Goal: Task Accomplishment & Management: Manage account settings

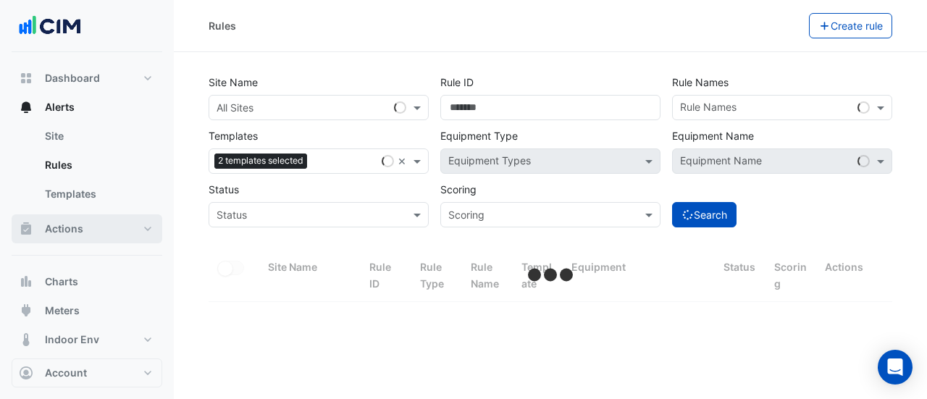
select select "**"
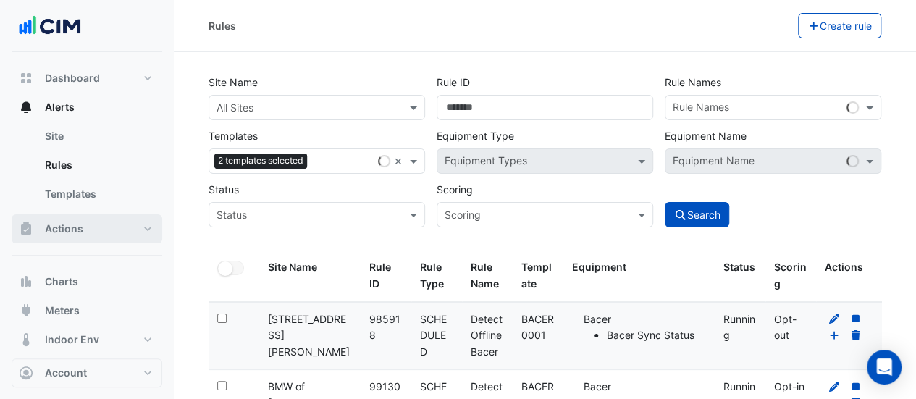
click at [96, 229] on button "Actions" at bounding box center [87, 228] width 151 height 29
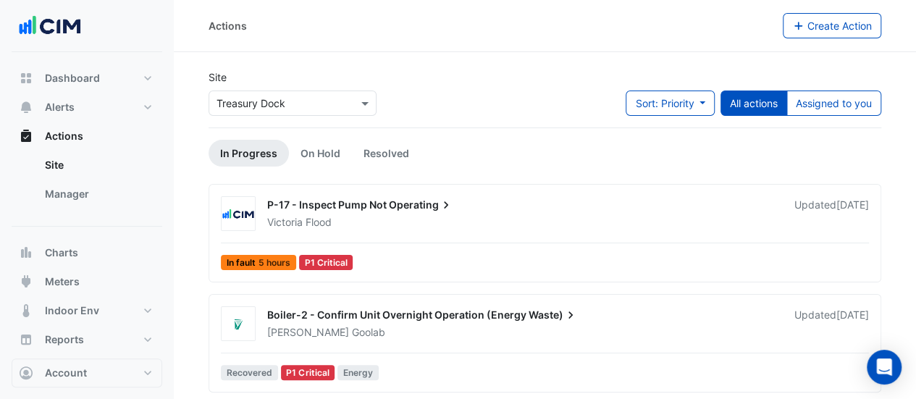
click at [333, 200] on span "P-17 - Inspect Pump Not" at bounding box center [327, 204] width 120 height 12
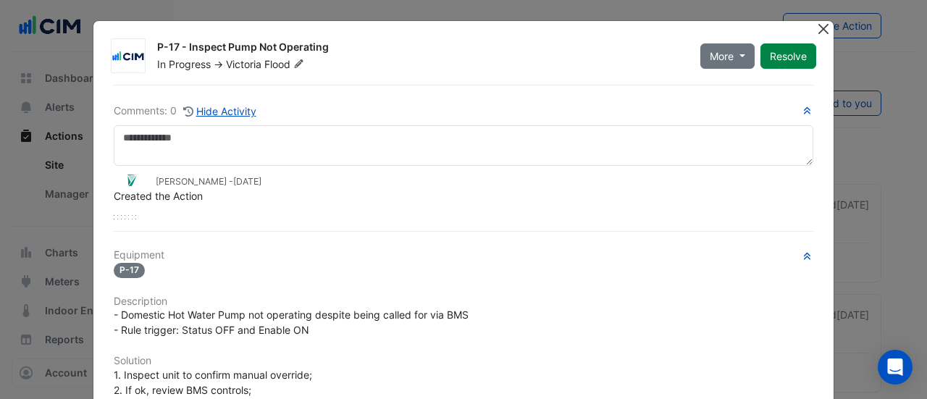
click at [819, 28] on button "Close" at bounding box center [823, 28] width 15 height 15
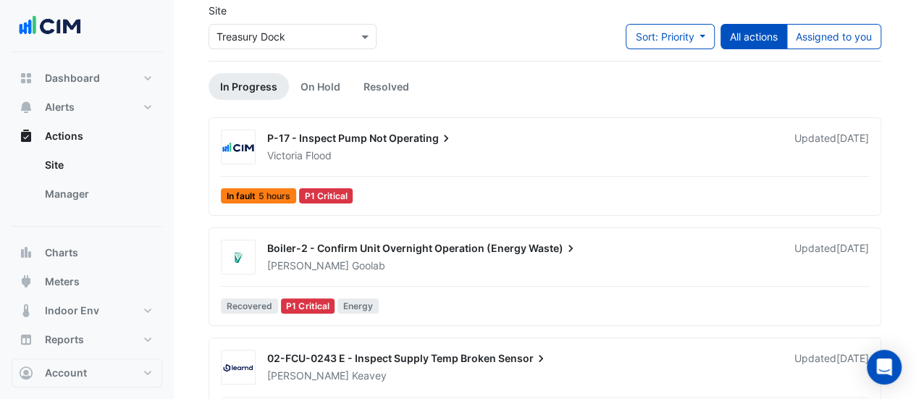
scroll to position [217, 0]
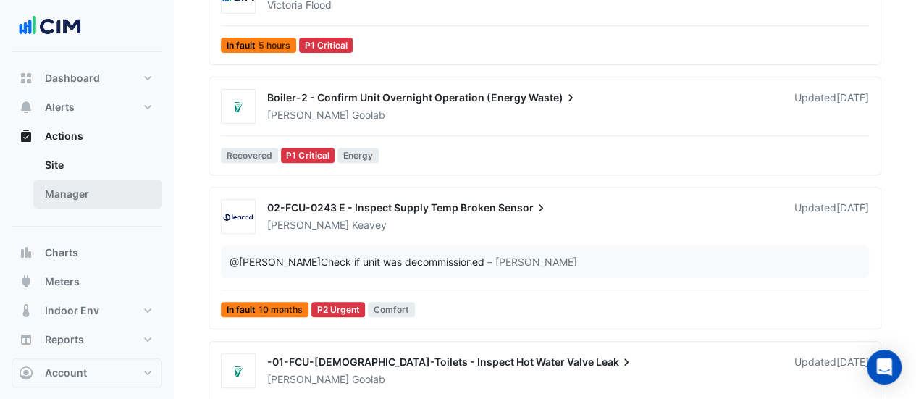
click at [114, 188] on link "Manager" at bounding box center [97, 194] width 129 height 29
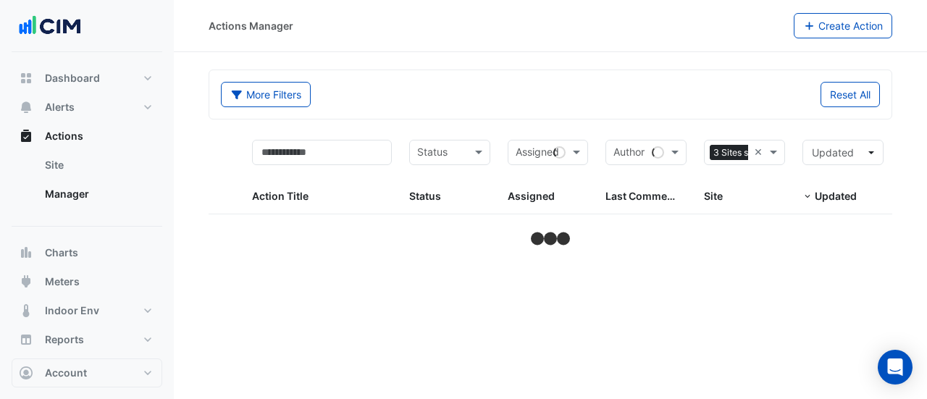
select select "**"
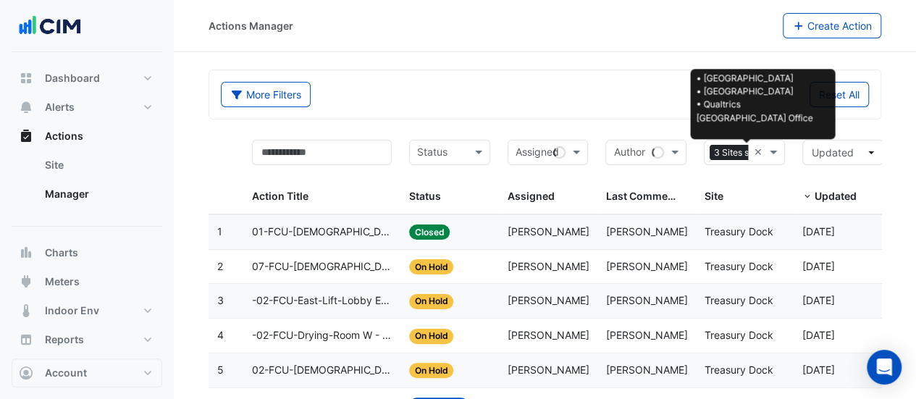
click at [733, 151] on span "3 Sites selected" at bounding box center [746, 153] width 73 height 16
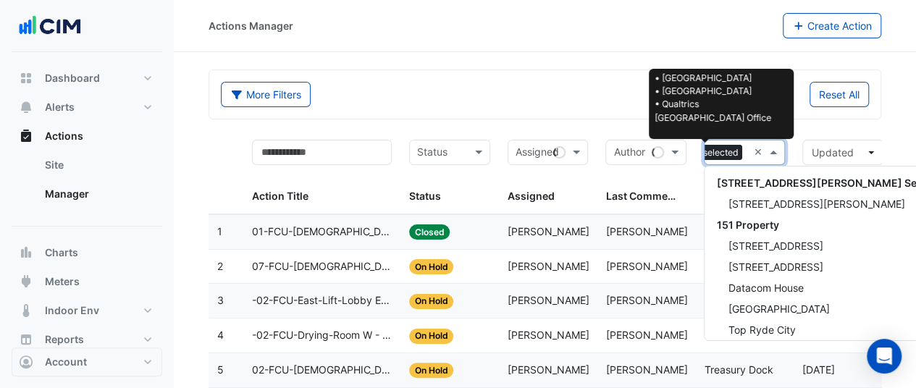
scroll to position [19938, 0]
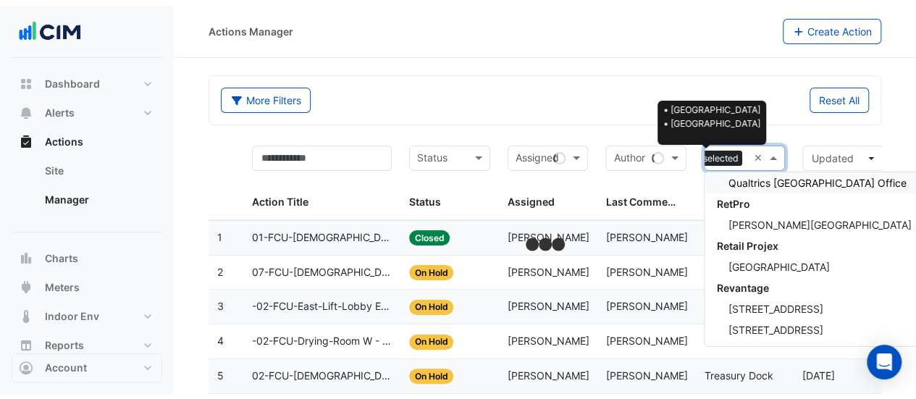
scroll to position [0, 35]
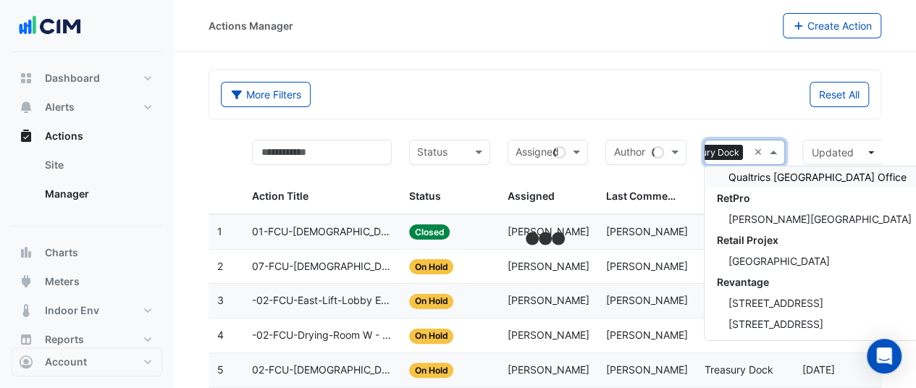
click at [639, 80] on div "More Filters Reset All" at bounding box center [544, 94] width 671 height 49
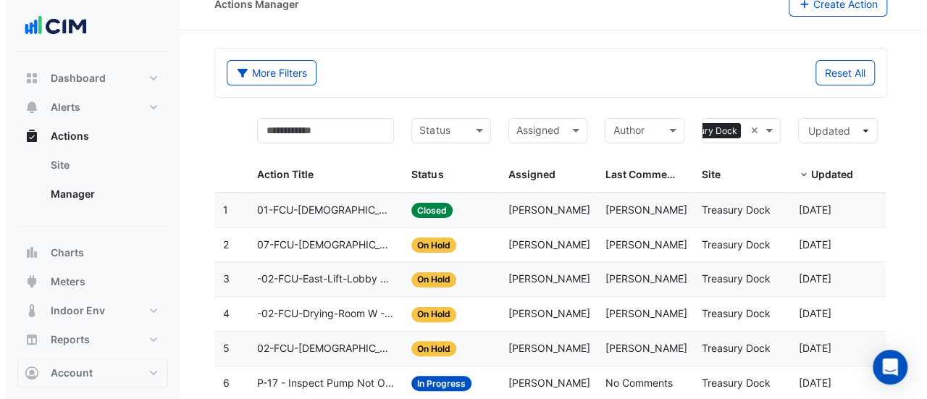
scroll to position [0, 0]
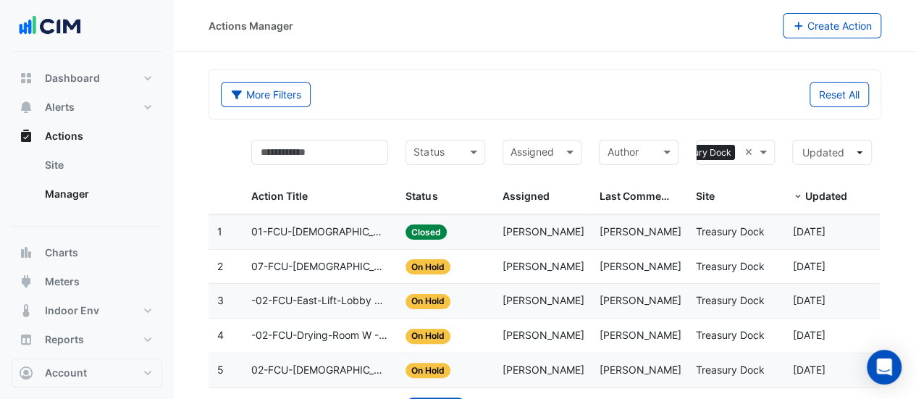
click at [529, 237] on div "Assigned: [PERSON_NAME]" at bounding box center [543, 232] width 80 height 17
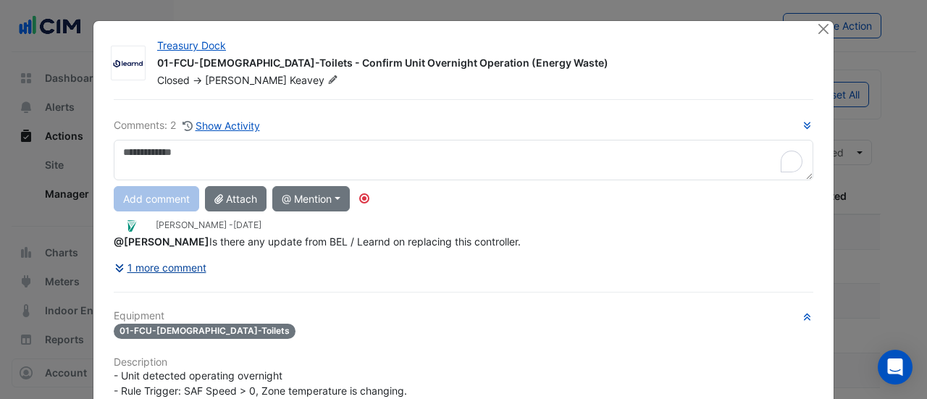
click at [196, 280] on button "1 more comment" at bounding box center [160, 267] width 93 height 25
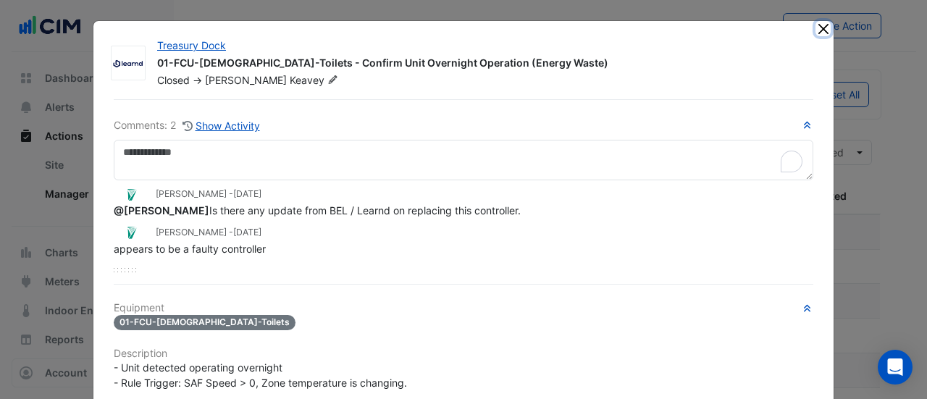
click at [816, 28] on button "Close" at bounding box center [823, 28] width 15 height 15
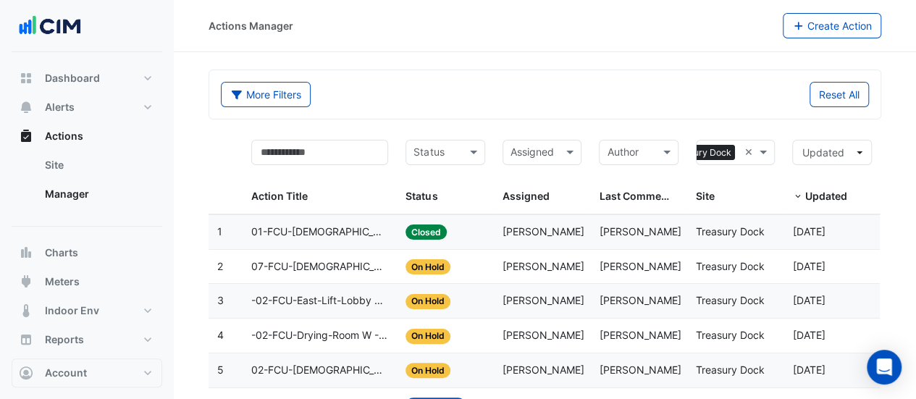
click at [489, 229] on datatable-body-cell "Status: Closed" at bounding box center [445, 232] width 97 height 34
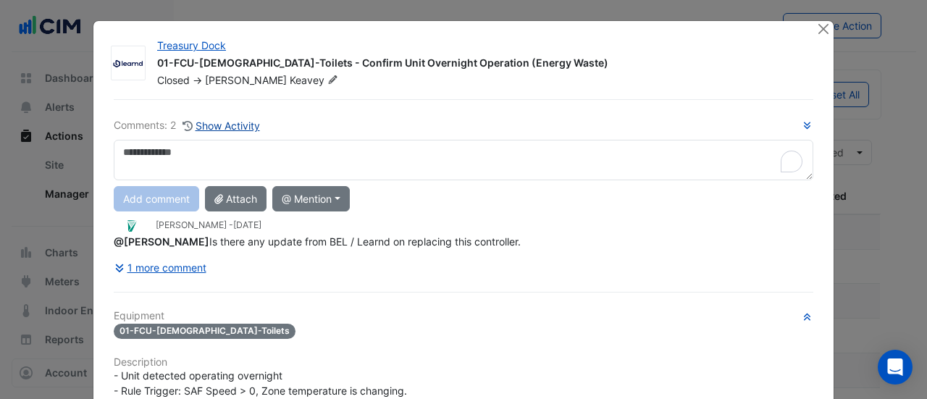
click at [232, 127] on button "Show Activity" at bounding box center [221, 125] width 79 height 17
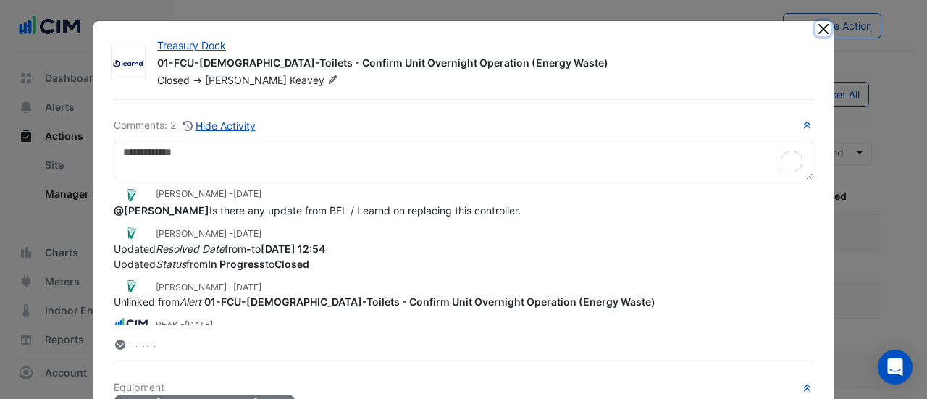
click at [816, 28] on button "Close" at bounding box center [823, 28] width 15 height 15
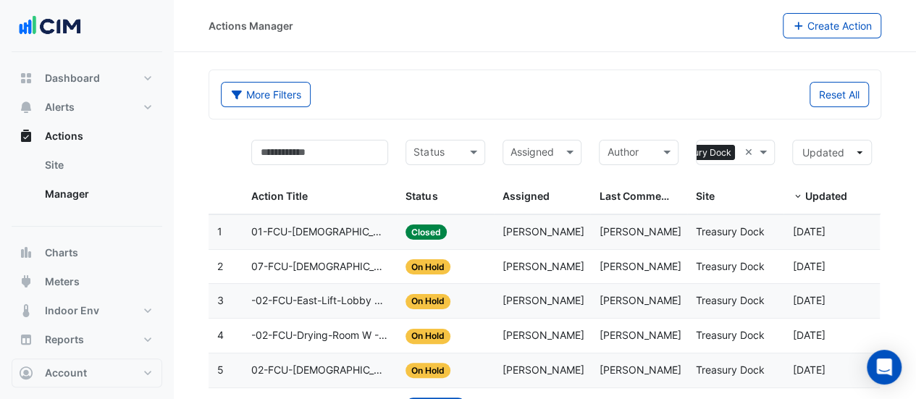
click at [521, 262] on span "[PERSON_NAME]" at bounding box center [544, 266] width 82 height 12
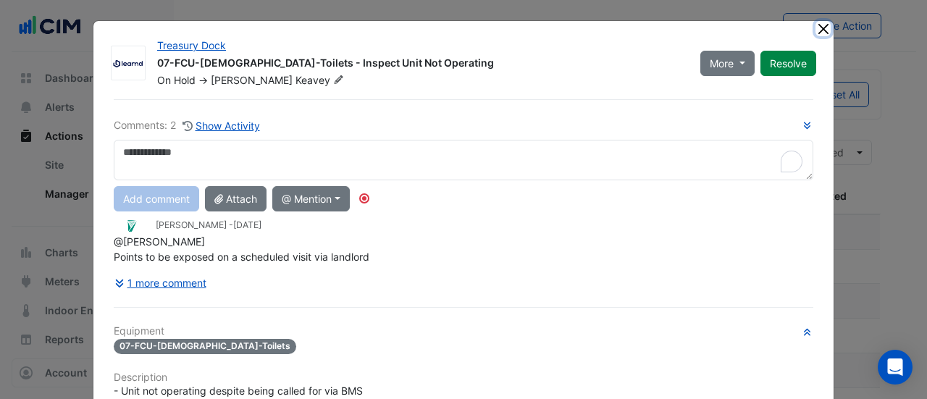
click at [816, 32] on button "Close" at bounding box center [823, 28] width 15 height 15
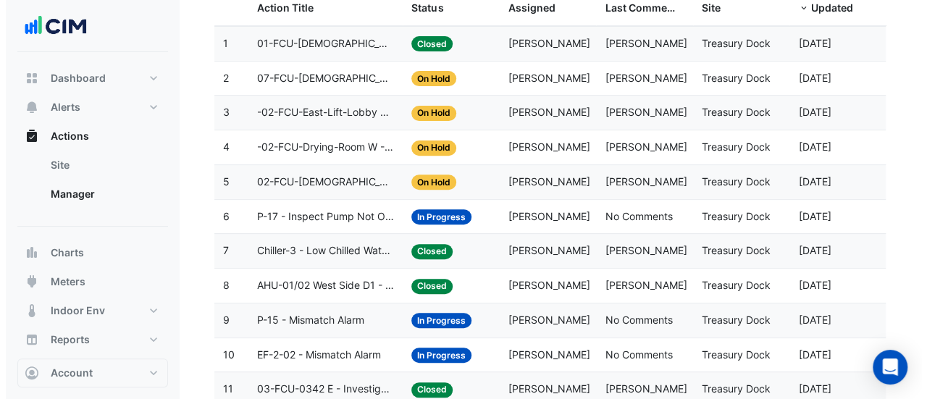
scroll to position [217, 0]
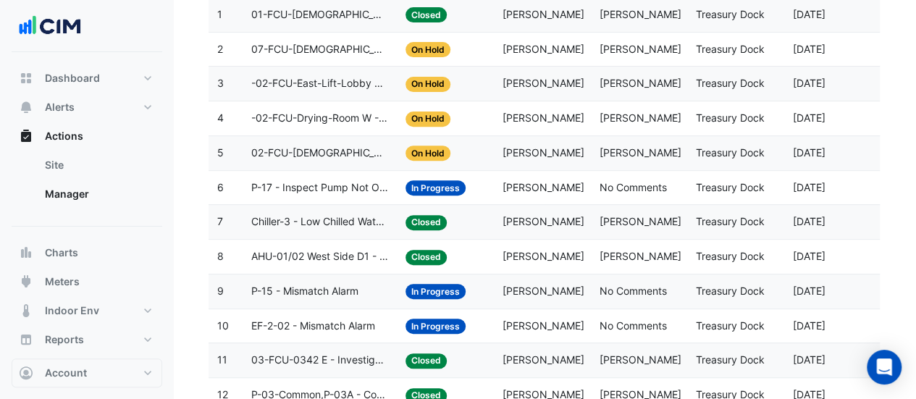
click at [540, 193] on datatable-body-cell "Assigned: [PERSON_NAME]" at bounding box center [542, 188] width 97 height 34
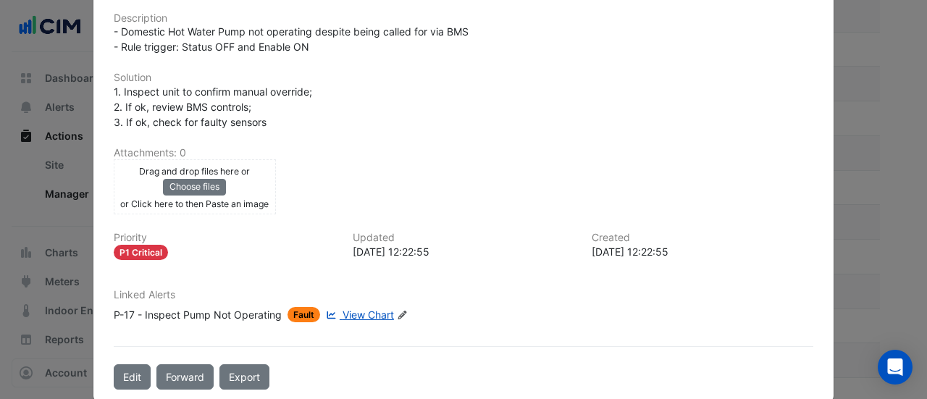
scroll to position [351, 0]
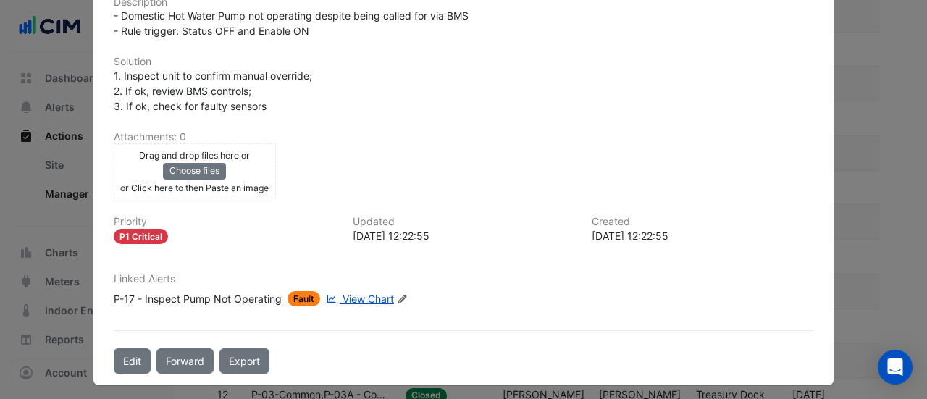
click at [352, 294] on span "View Chart" at bounding box center [368, 299] width 51 height 12
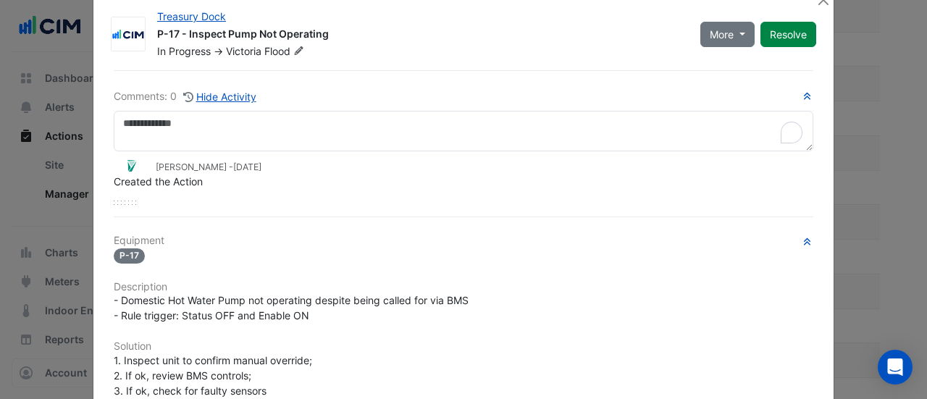
scroll to position [0, 0]
